Goal: Task Accomplishment & Management: Manage account settings

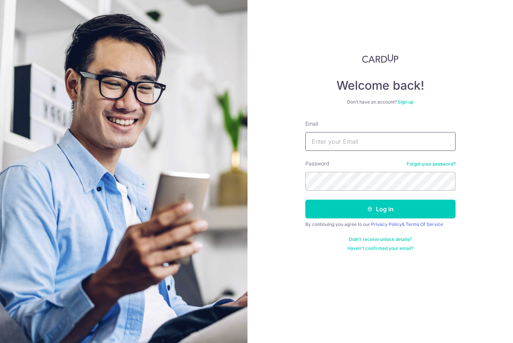
click at [365, 144] on input "Email" at bounding box center [380, 141] width 150 height 19
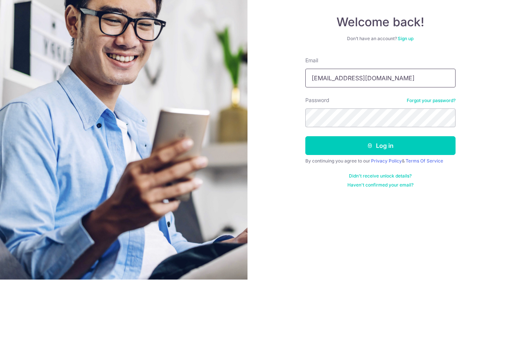
type input "[EMAIL_ADDRESS][DOMAIN_NAME]"
click at [383, 200] on button "Log in" at bounding box center [380, 209] width 150 height 19
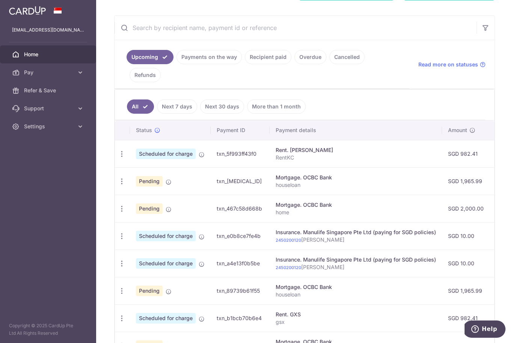
click at [176, 64] on link "Payments on the way" at bounding box center [208, 57] width 65 height 14
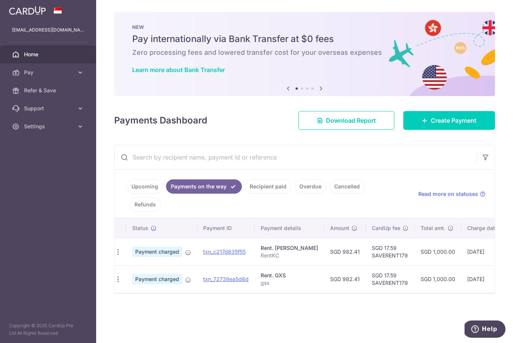
scroll to position [0, 3]
click at [0, 0] on icon "button" at bounding box center [0, 0] width 0 height 0
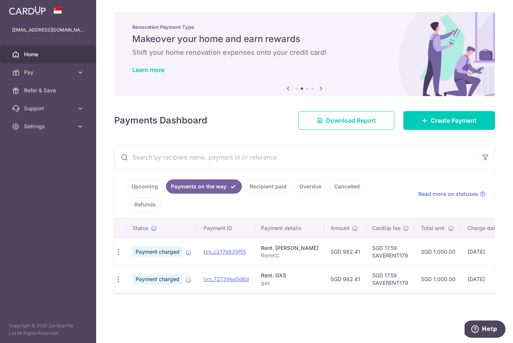
click at [61, 131] on link "Settings" at bounding box center [48, 126] width 96 height 18
click at [41, 166] on span "Logout" at bounding box center [49, 163] width 50 height 8
